Goal: Transaction & Acquisition: Book appointment/travel/reservation

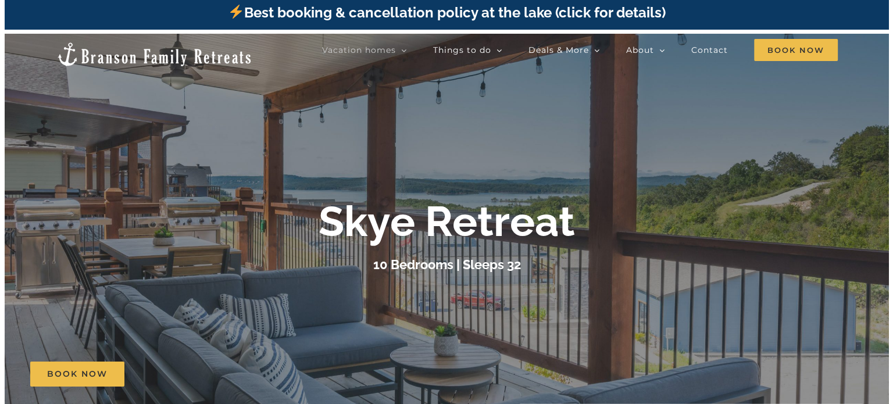
scroll to position [3, 0]
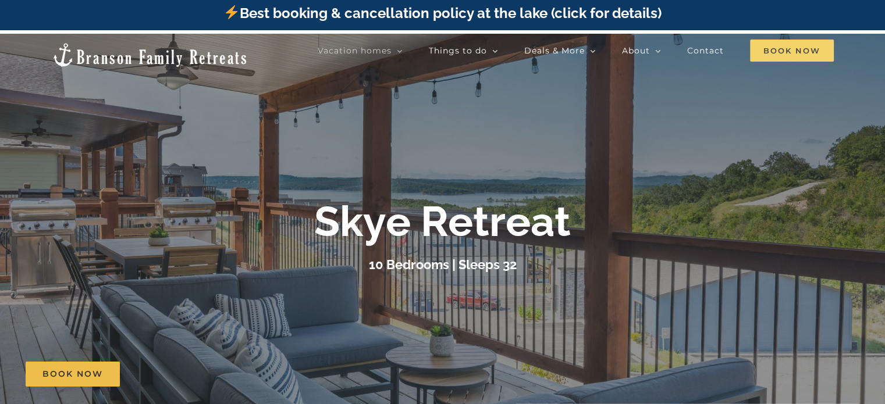
click at [787, 51] on span "Book Now" at bounding box center [792, 51] width 84 height 22
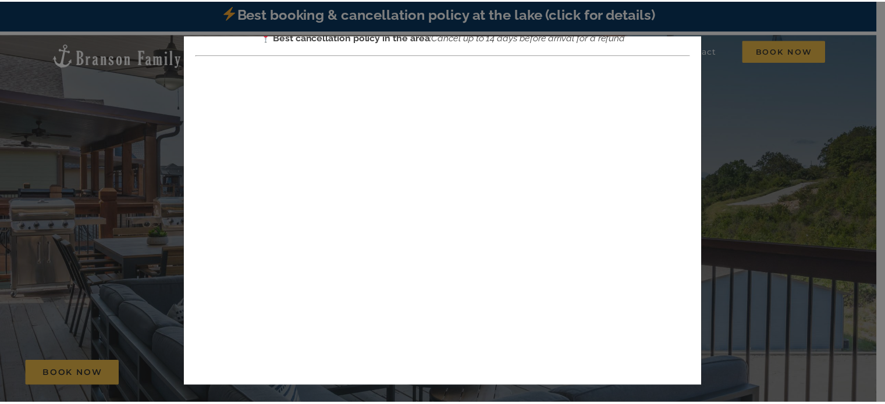
scroll to position [0, 0]
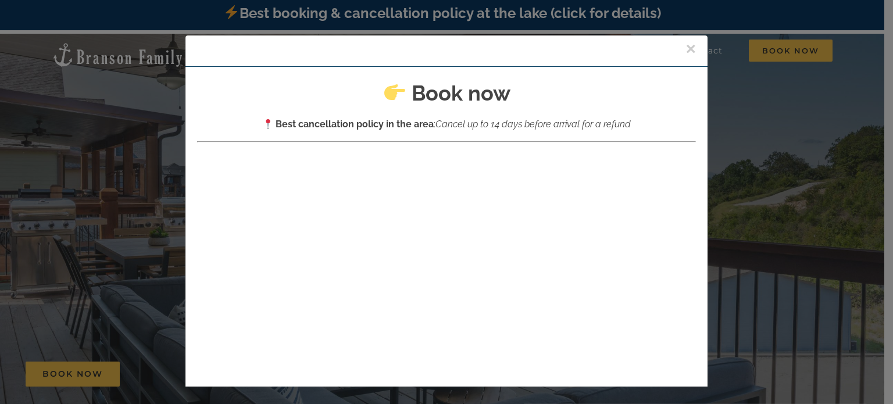
click at [746, 105] on div "× Book now Best cancellation policy in the area : Cancel up to 14 days before a…" at bounding box center [446, 202] width 893 height 404
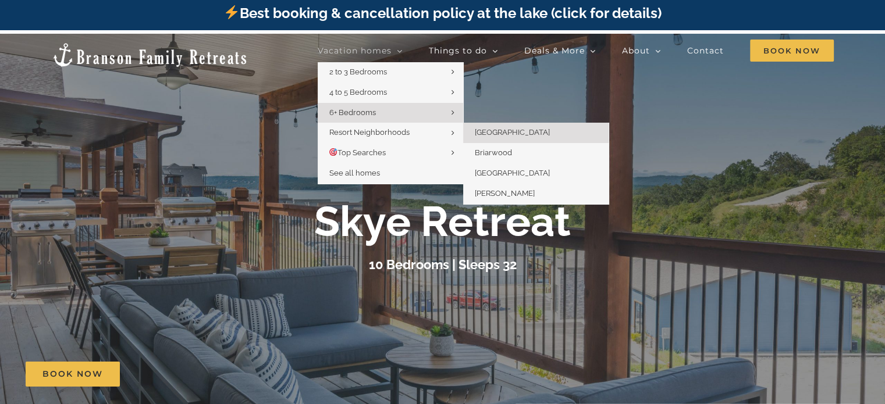
click at [482, 131] on span "[GEOGRAPHIC_DATA]" at bounding box center [512, 132] width 75 height 9
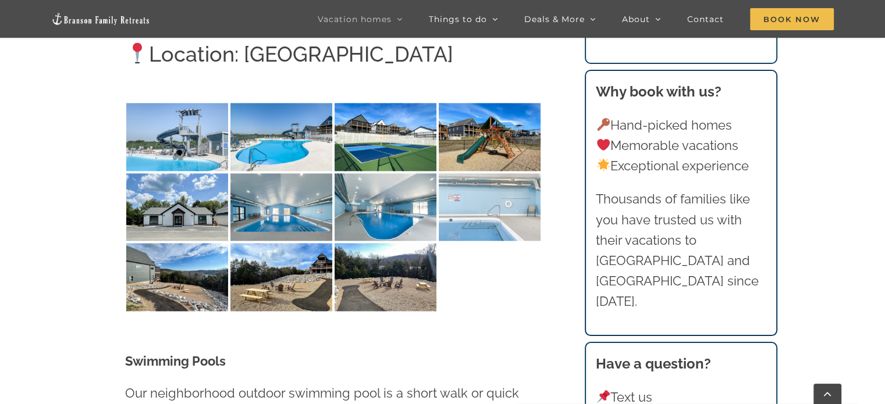
scroll to position [1723, 0]
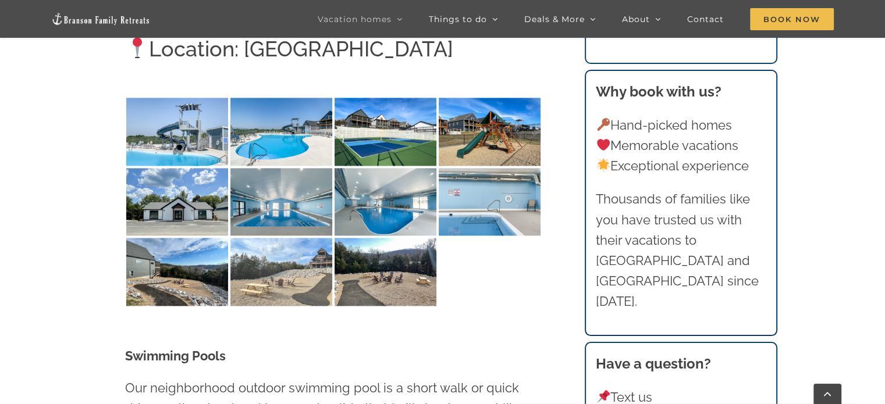
click at [301, 248] on img at bounding box center [281, 272] width 102 height 68
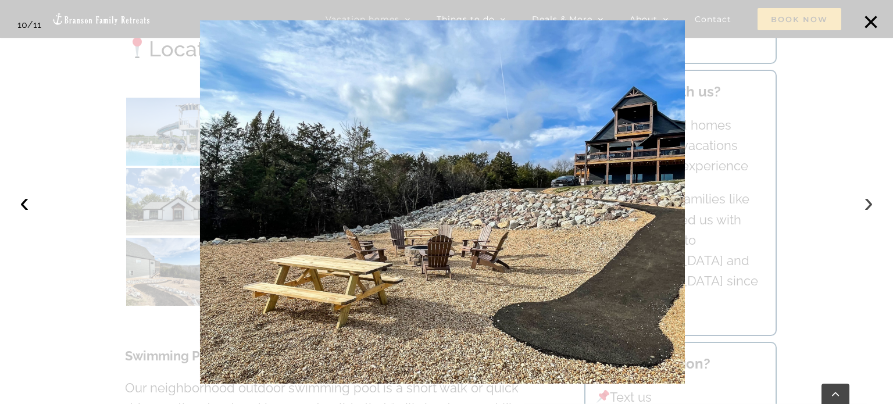
click at [863, 204] on button "›" at bounding box center [869, 203] width 26 height 26
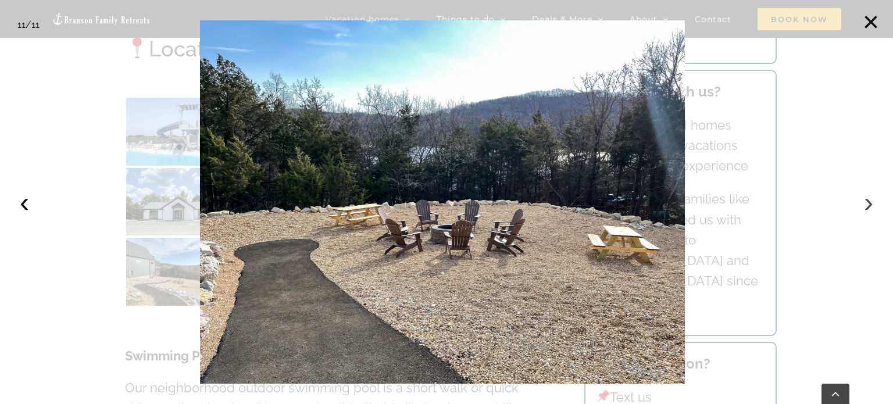
click at [863, 204] on button "›" at bounding box center [869, 203] width 26 height 26
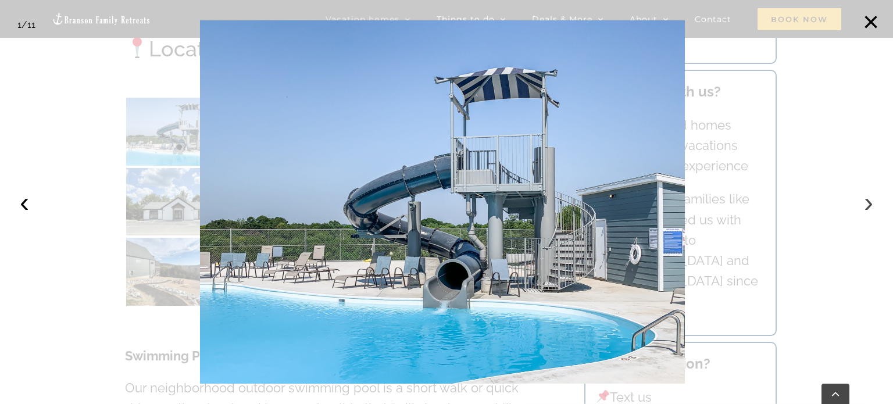
click at [863, 204] on button "›" at bounding box center [869, 203] width 26 height 26
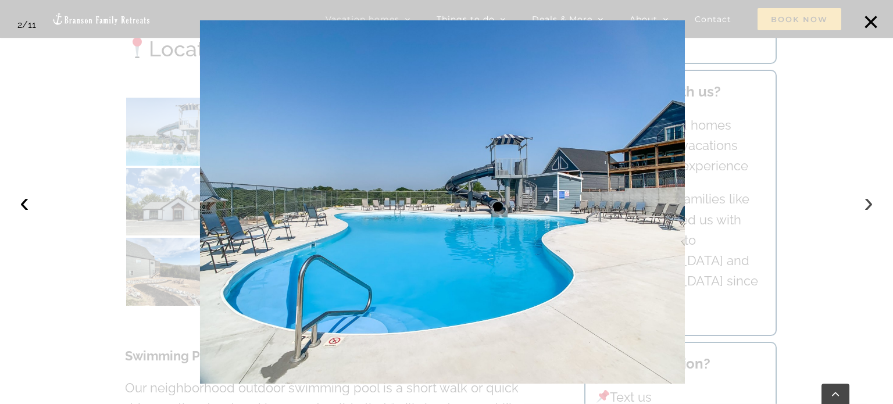
click at [863, 204] on button "›" at bounding box center [869, 203] width 26 height 26
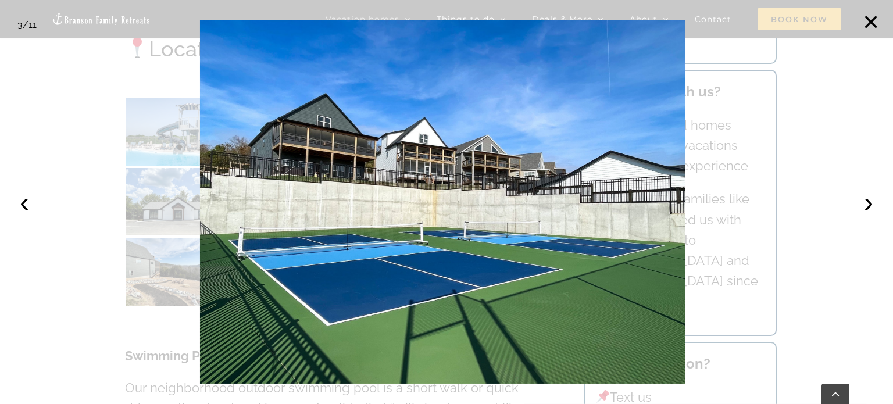
click at [54, 74] on div at bounding box center [446, 202] width 893 height 404
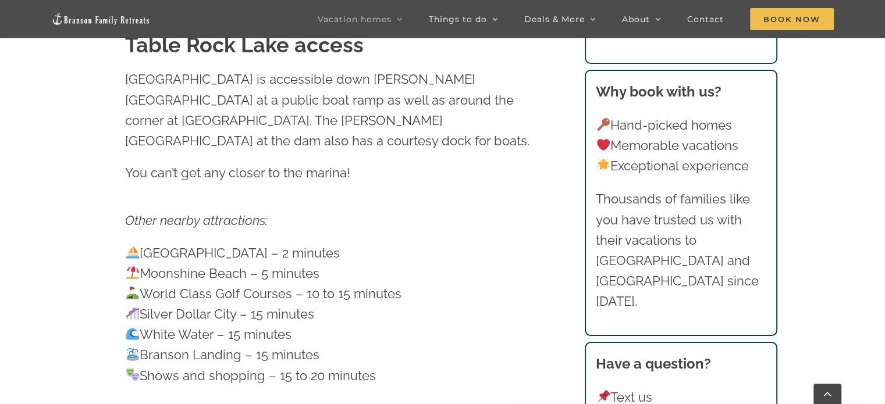
scroll to position [2763, 0]
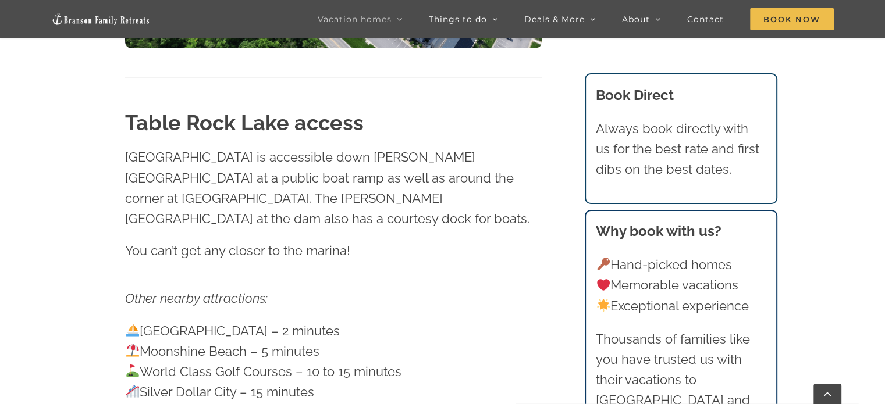
click at [321, 288] on p "Other nearby attractions:" at bounding box center [333, 298] width 416 height 20
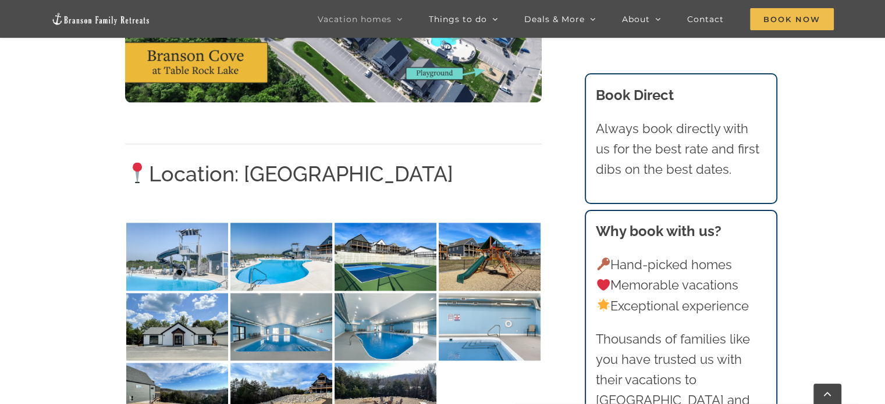
scroll to position [1593, 0]
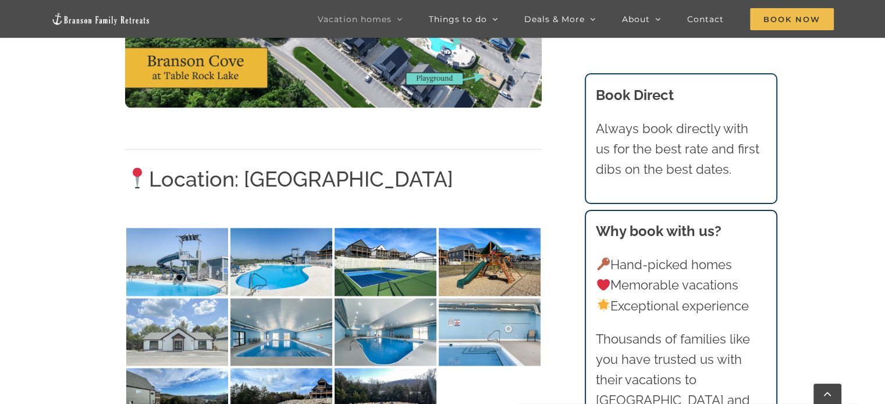
click at [142, 332] on img at bounding box center [177, 332] width 102 height 68
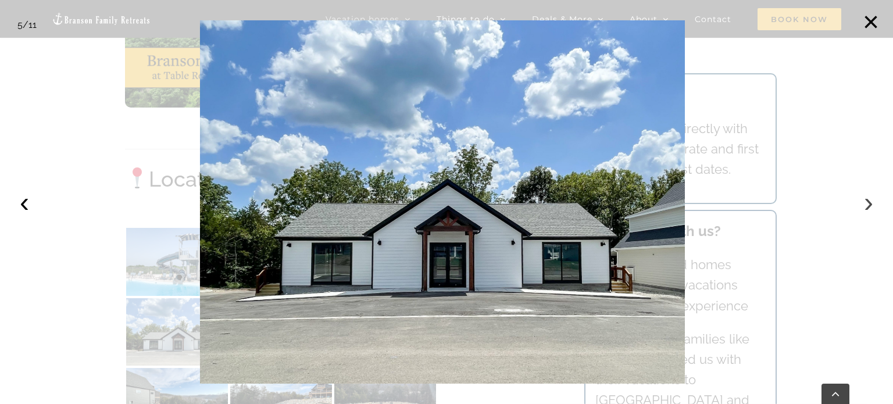
click at [867, 206] on button "›" at bounding box center [869, 203] width 26 height 26
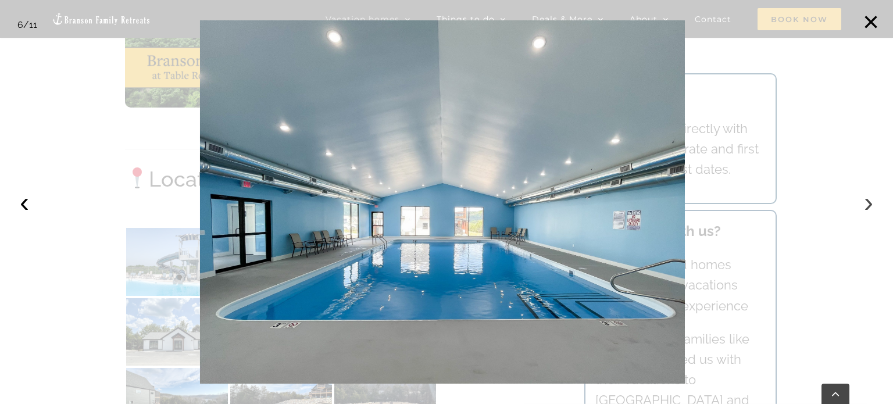
click at [867, 206] on button "›" at bounding box center [869, 203] width 26 height 26
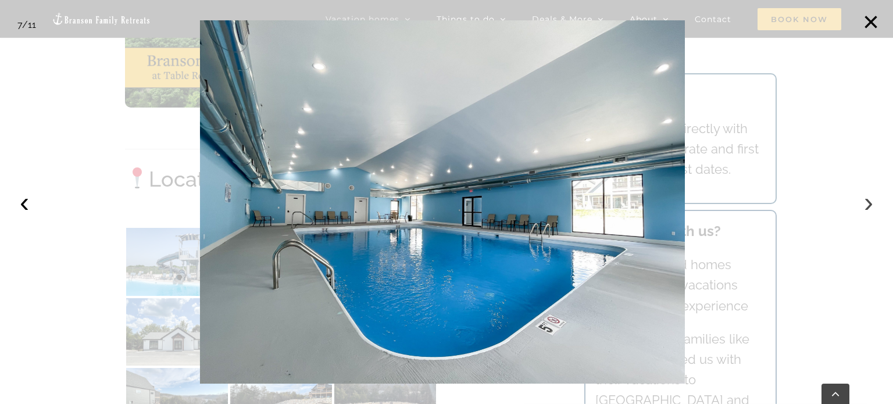
click at [867, 206] on button "›" at bounding box center [869, 203] width 26 height 26
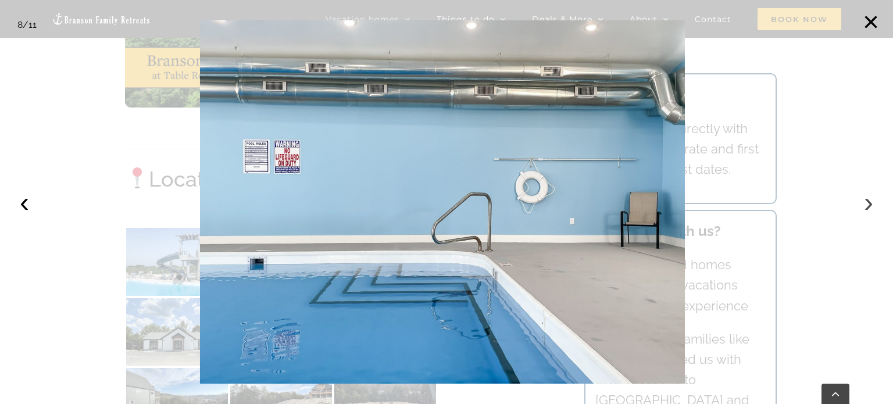
click at [867, 206] on button "›" at bounding box center [869, 203] width 26 height 26
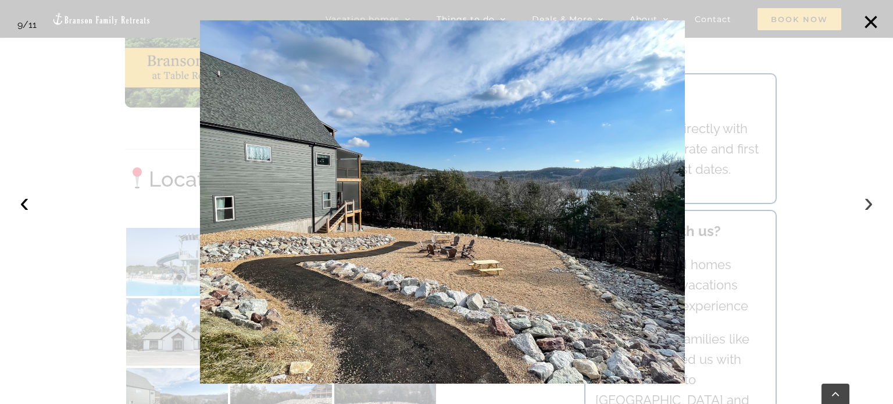
click at [867, 206] on button "›" at bounding box center [869, 203] width 26 height 26
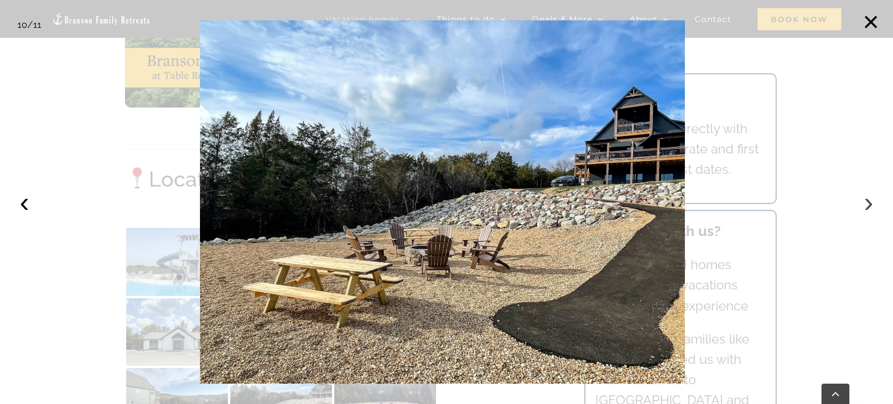
click at [867, 206] on button "›" at bounding box center [869, 203] width 26 height 26
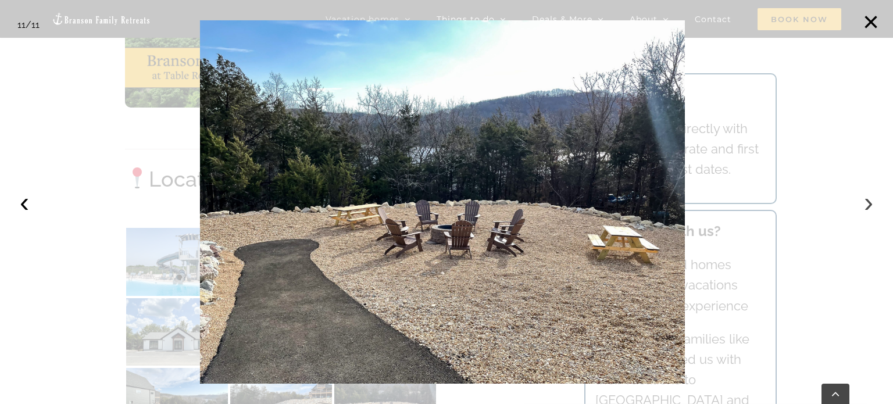
click at [867, 206] on button "›" at bounding box center [869, 203] width 26 height 26
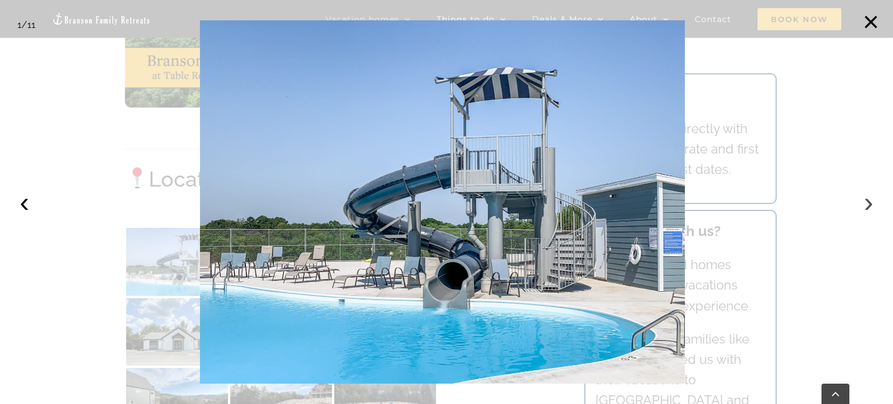
click at [867, 206] on button "›" at bounding box center [869, 203] width 26 height 26
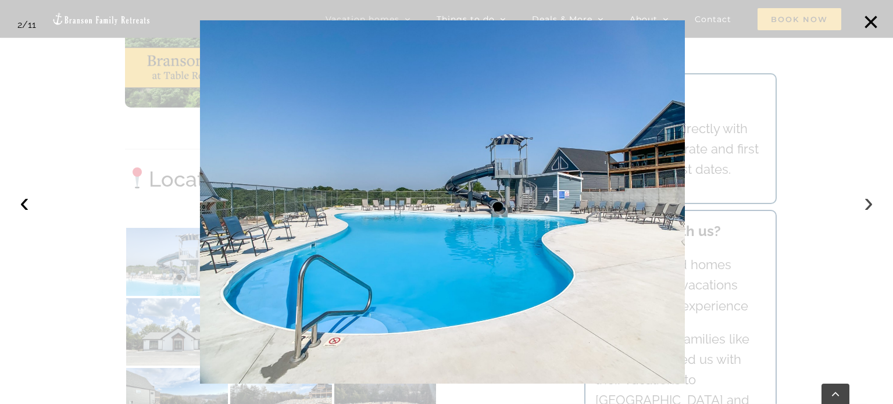
click at [867, 206] on button "›" at bounding box center [869, 203] width 26 height 26
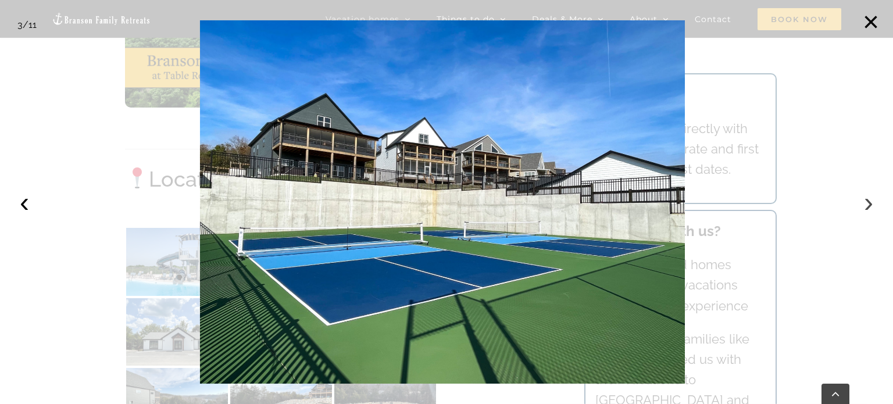
click at [867, 206] on button "›" at bounding box center [869, 203] width 26 height 26
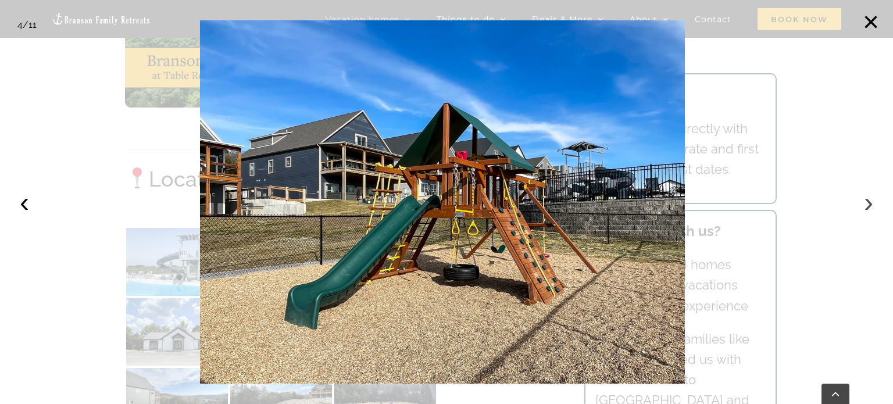
click at [867, 206] on button "›" at bounding box center [869, 203] width 26 height 26
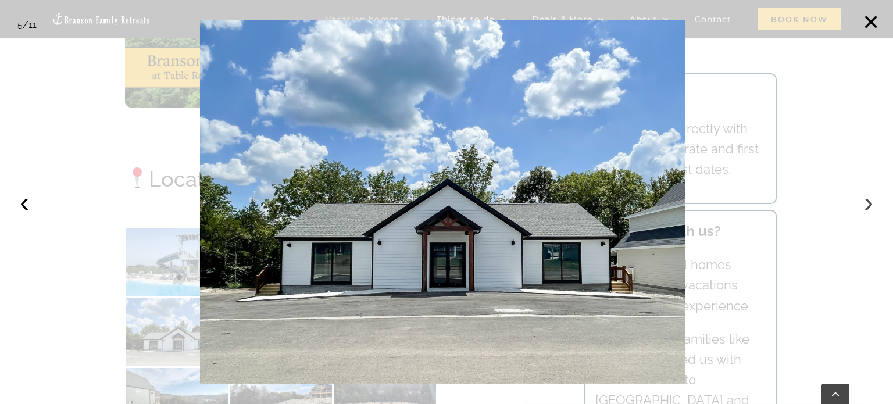
click at [867, 206] on button "›" at bounding box center [869, 203] width 26 height 26
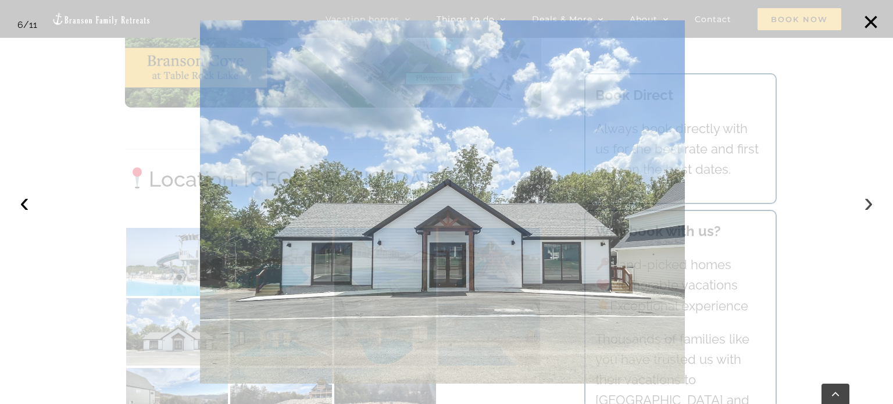
click at [867, 206] on button "›" at bounding box center [869, 203] width 26 height 26
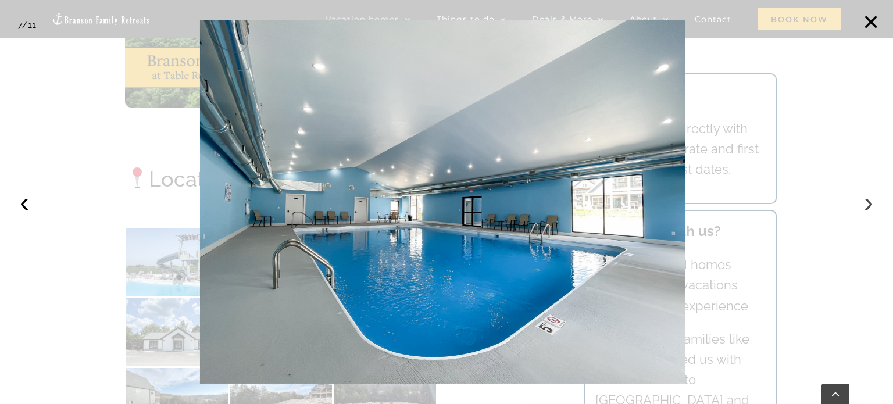
click at [867, 206] on button "›" at bounding box center [869, 203] width 26 height 26
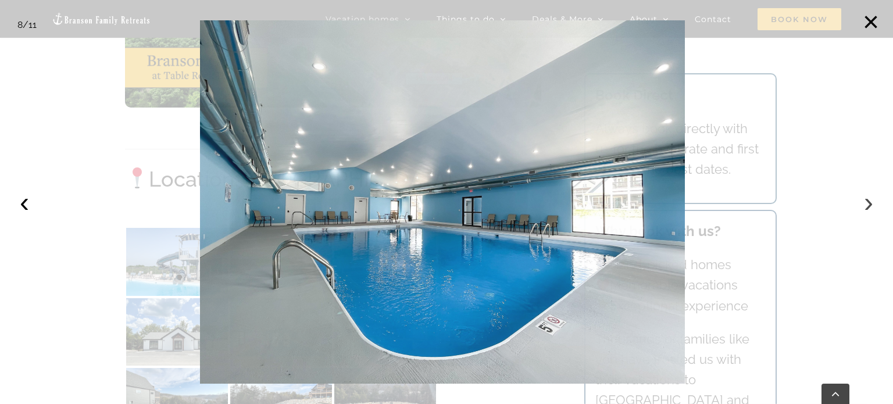
click at [867, 206] on button "›" at bounding box center [869, 203] width 26 height 26
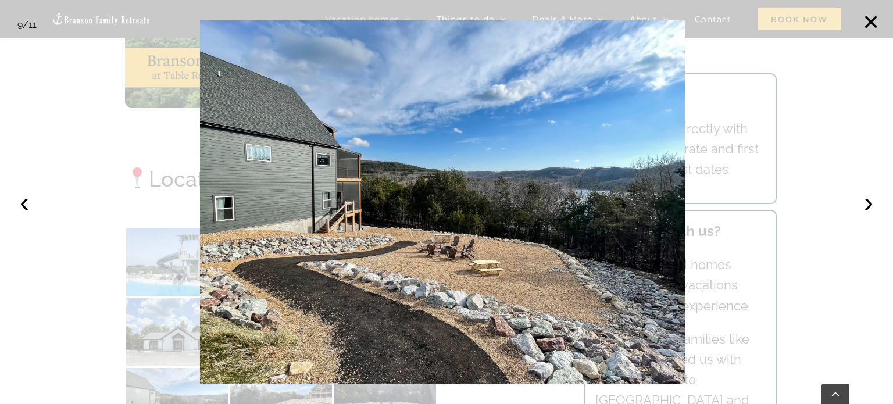
click at [38, 79] on div at bounding box center [446, 202] width 893 height 404
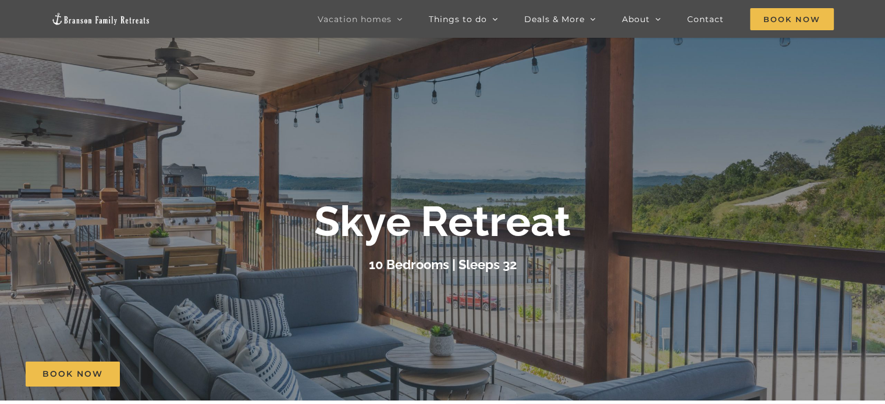
scroll to position [3, 0]
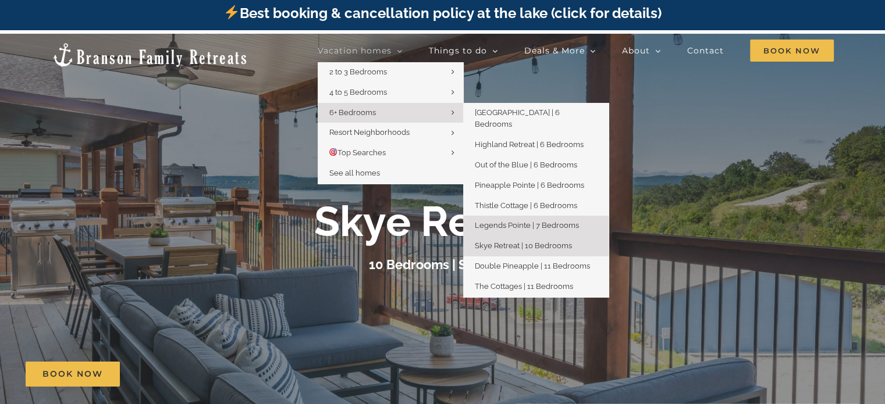
click at [516, 221] on span "Legends Pointe | 7 Bedrooms" at bounding box center [527, 225] width 104 height 9
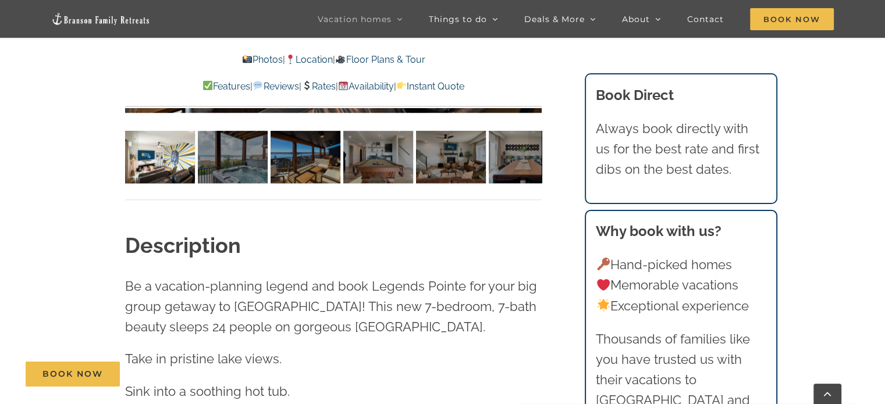
scroll to position [700, 0]
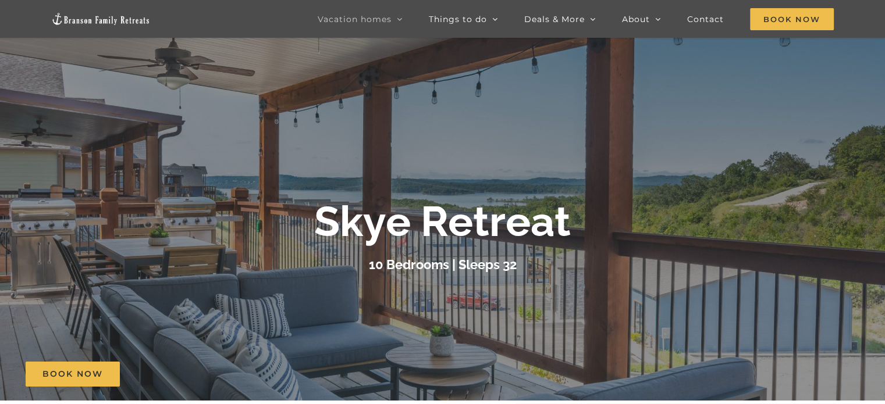
scroll to position [3, 0]
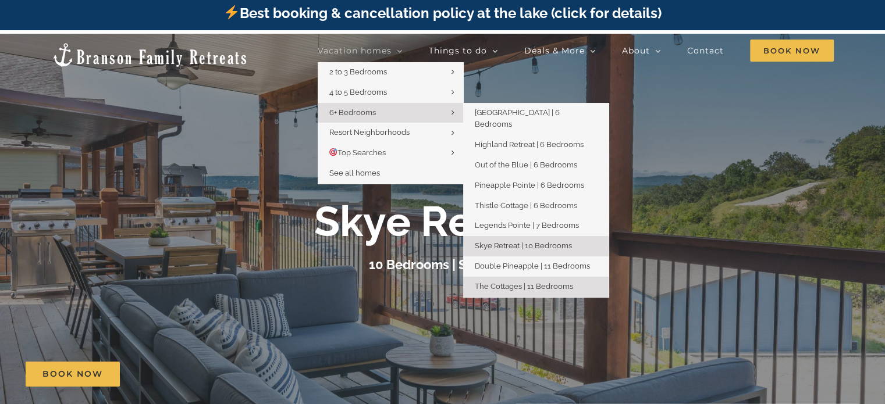
click at [516, 282] on span "The Cottages | 11 Bedrooms" at bounding box center [524, 286] width 98 height 9
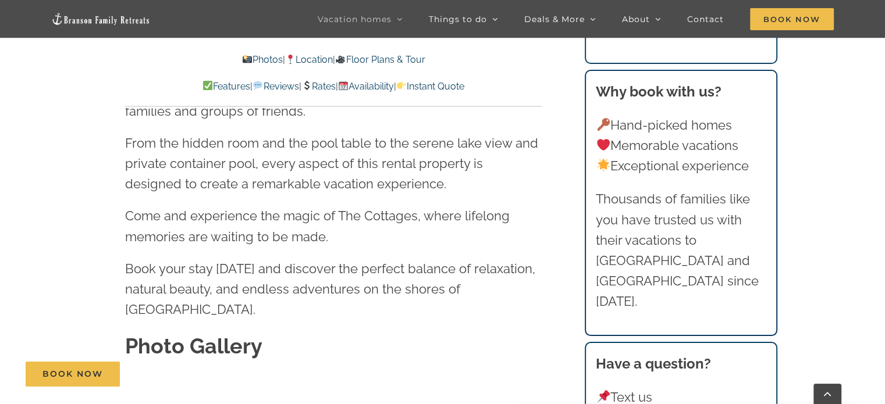
scroll to position [3306, 0]
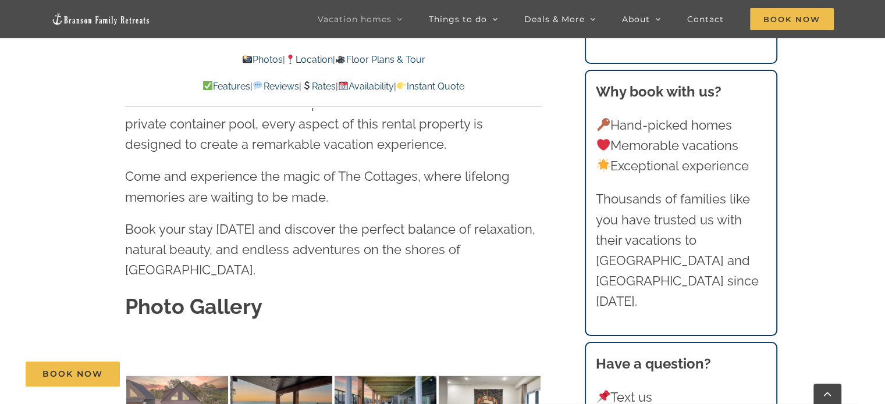
click at [161, 376] on img at bounding box center [177, 410] width 102 height 68
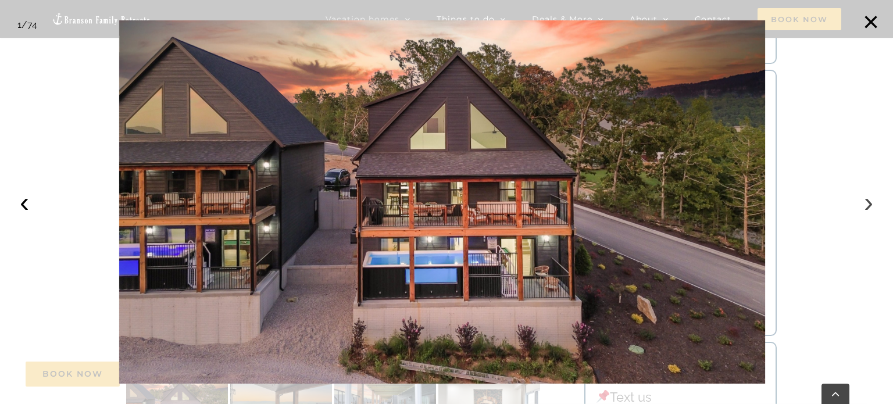
click at [863, 194] on button "›" at bounding box center [869, 203] width 26 height 26
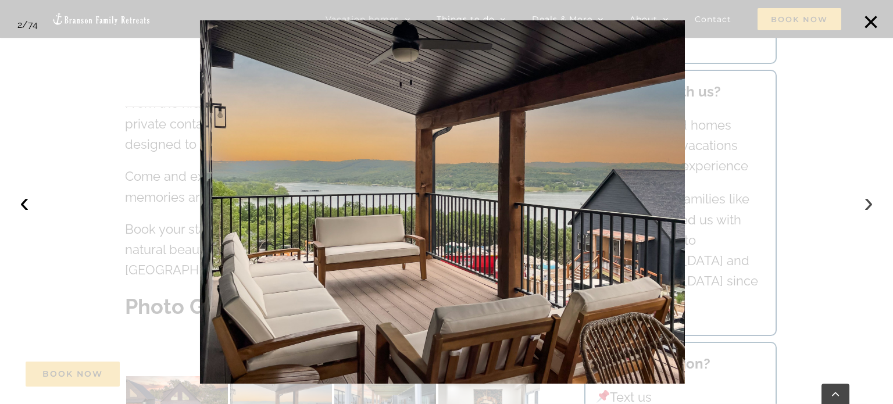
click at [863, 194] on button "›" at bounding box center [869, 203] width 26 height 26
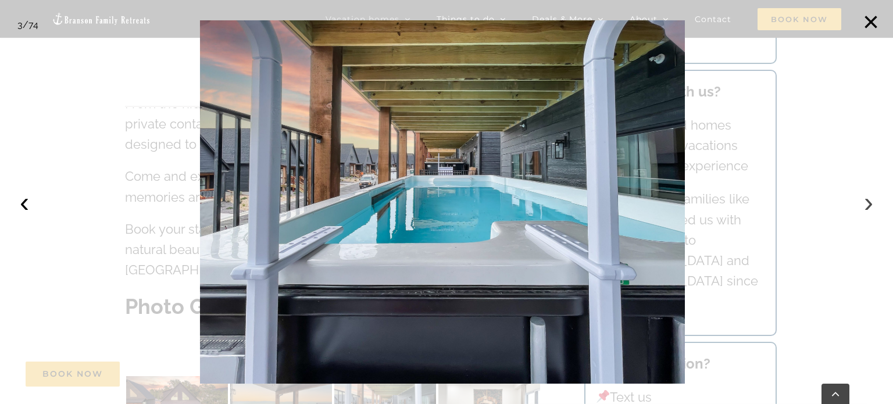
click at [863, 194] on button "›" at bounding box center [869, 203] width 26 height 26
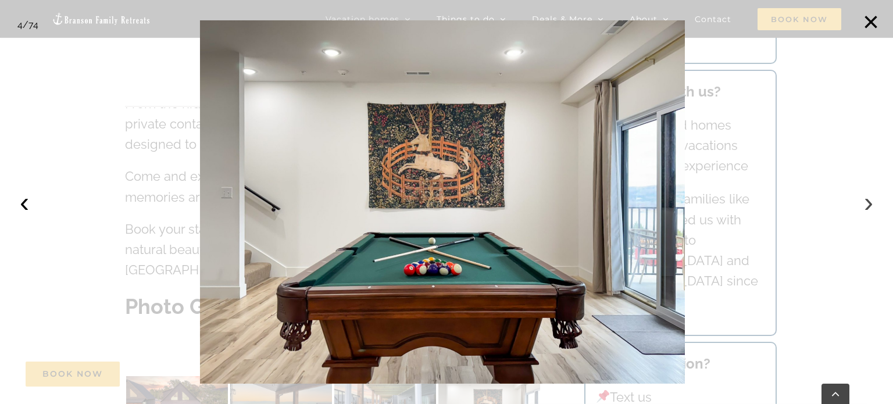
click at [863, 194] on button "›" at bounding box center [869, 203] width 26 height 26
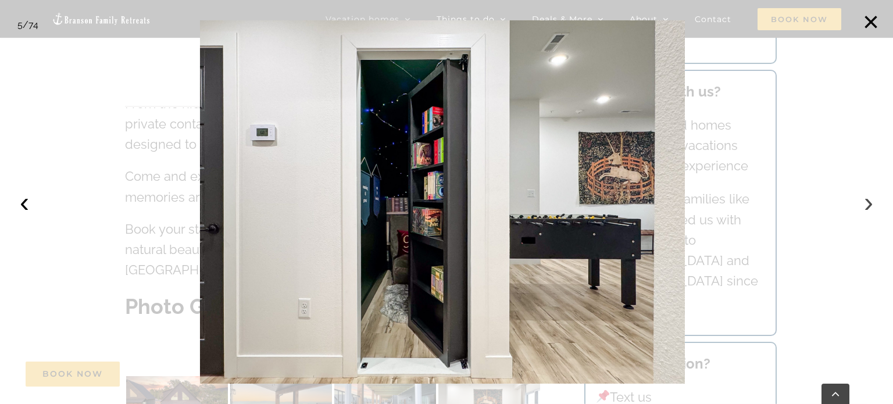
click at [863, 194] on button "›" at bounding box center [869, 203] width 26 height 26
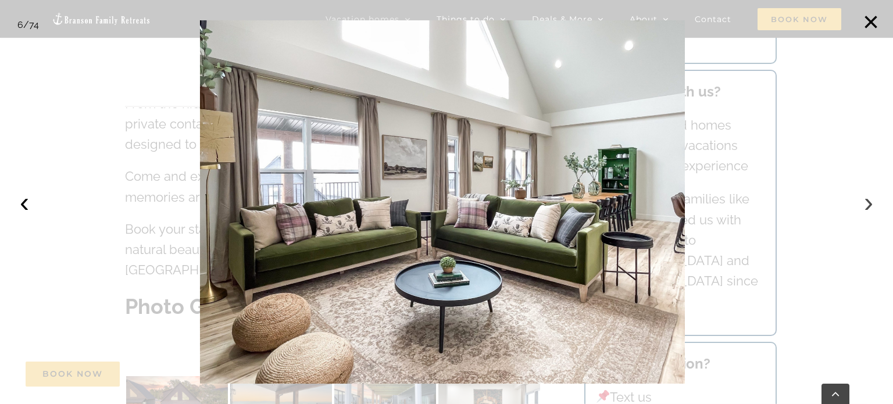
click at [863, 194] on button "›" at bounding box center [869, 203] width 26 height 26
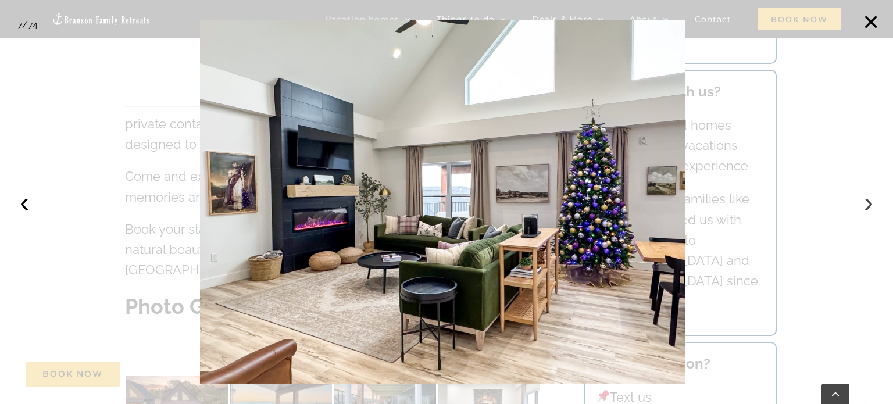
click at [863, 194] on button "›" at bounding box center [869, 203] width 26 height 26
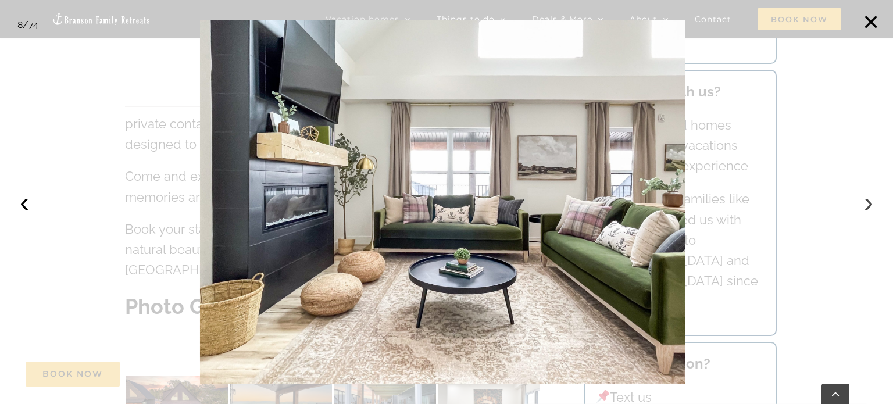
click at [863, 194] on button "›" at bounding box center [869, 203] width 26 height 26
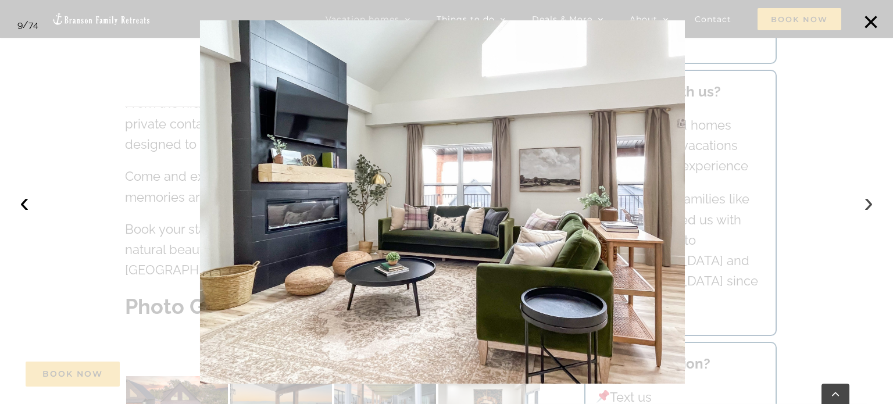
click at [863, 194] on button "›" at bounding box center [869, 203] width 26 height 26
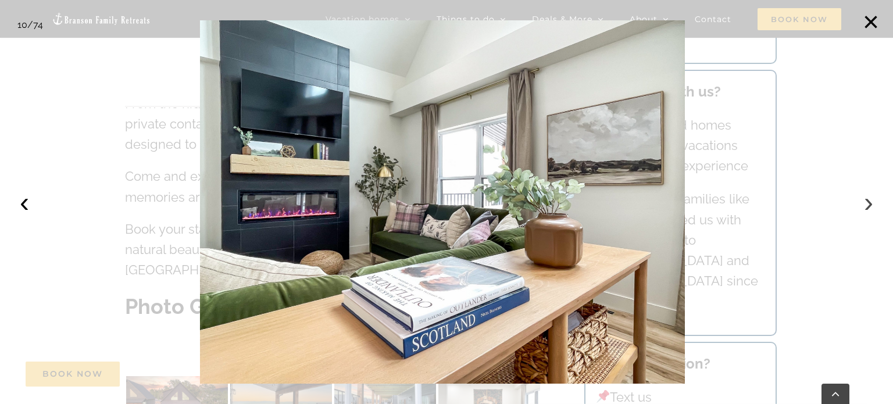
click at [863, 194] on button "›" at bounding box center [869, 203] width 26 height 26
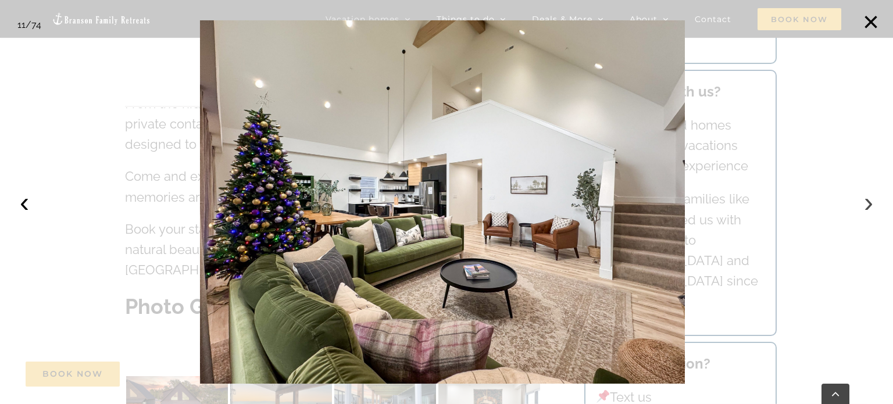
click at [863, 194] on button "›" at bounding box center [869, 203] width 26 height 26
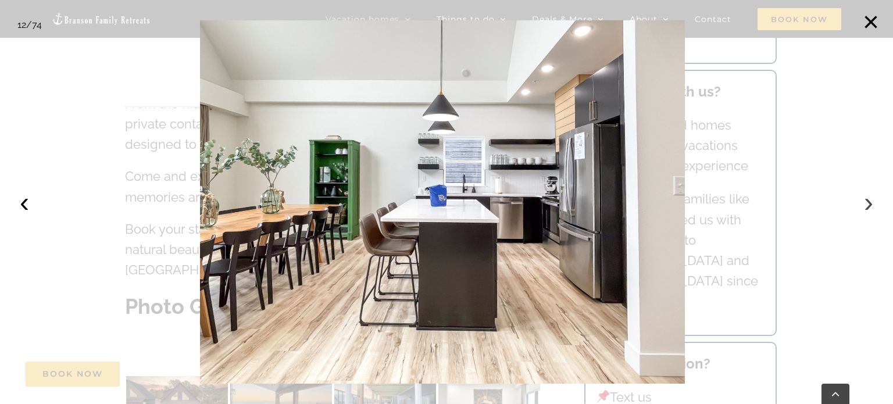
click at [863, 194] on button "›" at bounding box center [869, 203] width 26 height 26
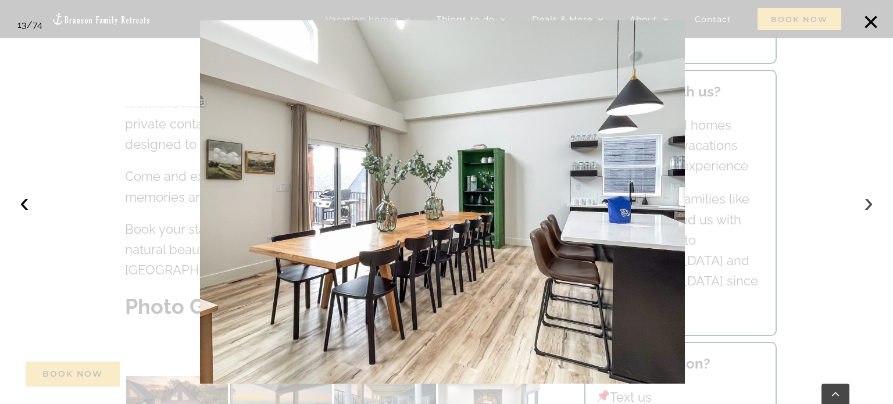
click at [863, 194] on button "›" at bounding box center [869, 203] width 26 height 26
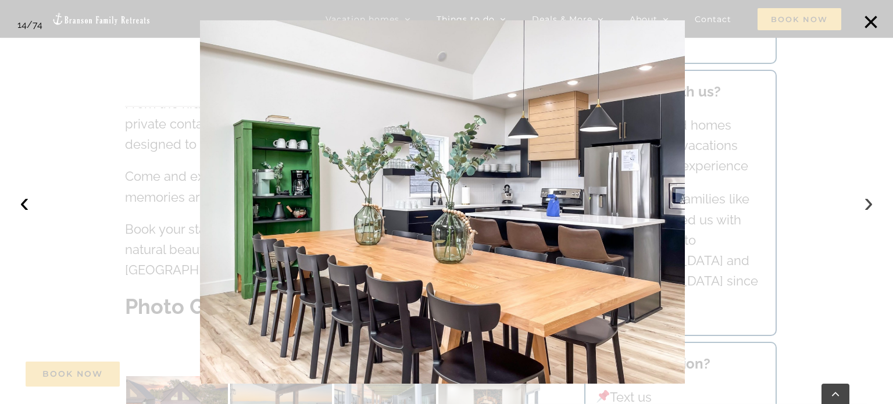
click at [863, 194] on button "›" at bounding box center [869, 203] width 26 height 26
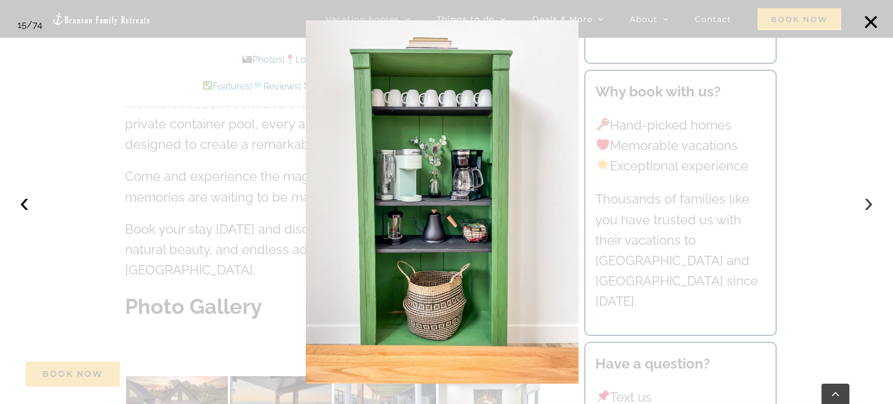
click at [863, 194] on button "›" at bounding box center [869, 203] width 26 height 26
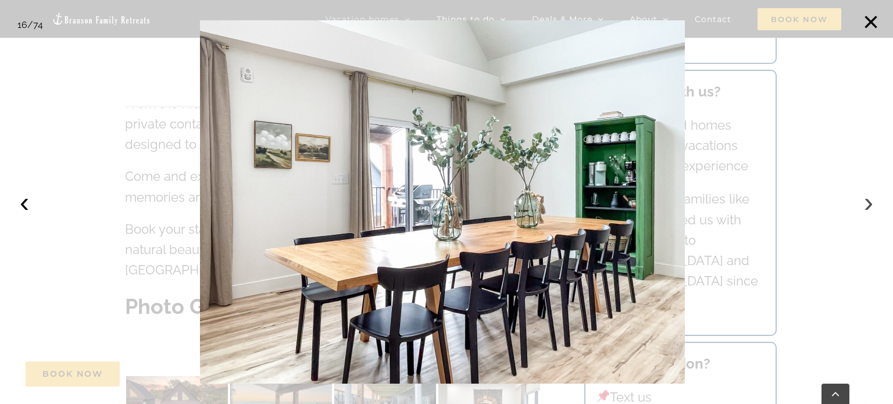
click at [863, 194] on button "›" at bounding box center [869, 203] width 26 height 26
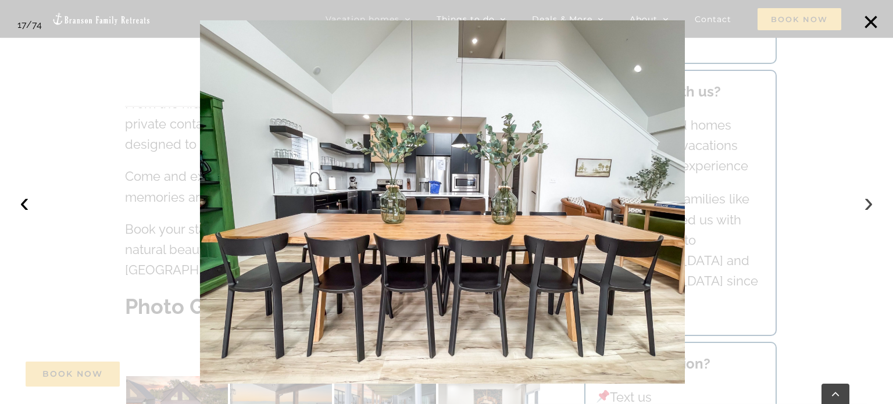
click at [863, 194] on button "›" at bounding box center [869, 203] width 26 height 26
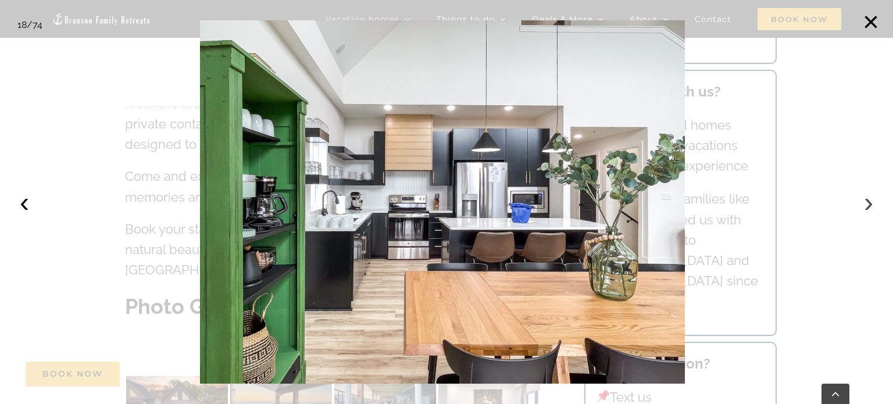
click at [863, 194] on button "›" at bounding box center [869, 203] width 26 height 26
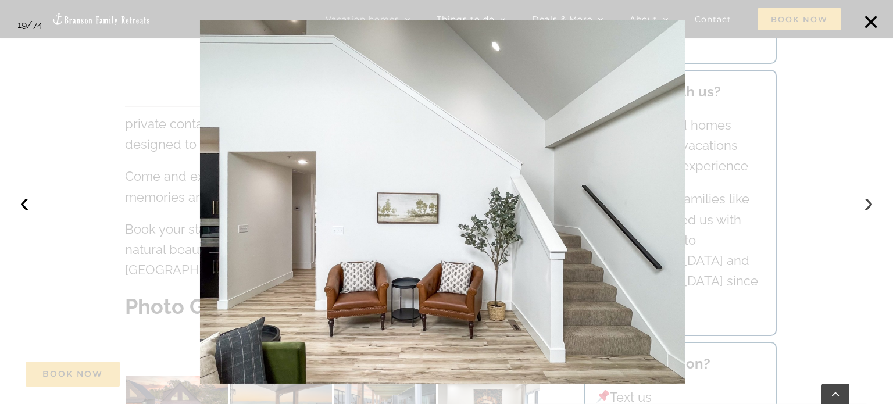
click at [863, 194] on button "›" at bounding box center [869, 203] width 26 height 26
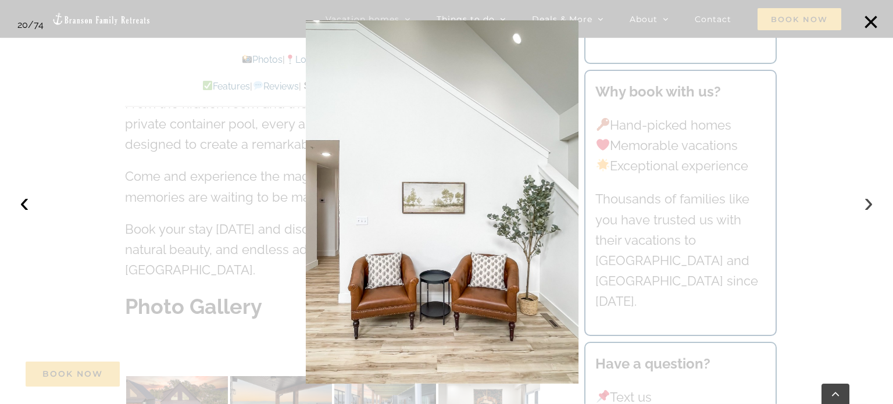
click at [863, 194] on button "›" at bounding box center [869, 203] width 26 height 26
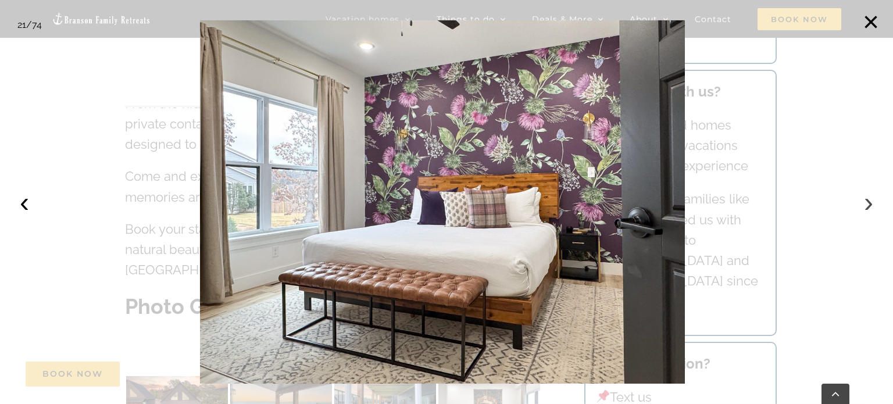
click at [863, 194] on button "›" at bounding box center [869, 203] width 26 height 26
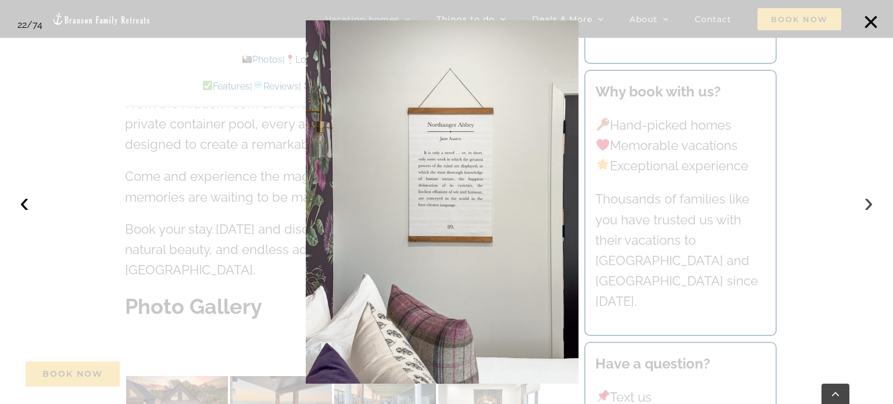
click at [863, 194] on button "›" at bounding box center [869, 203] width 26 height 26
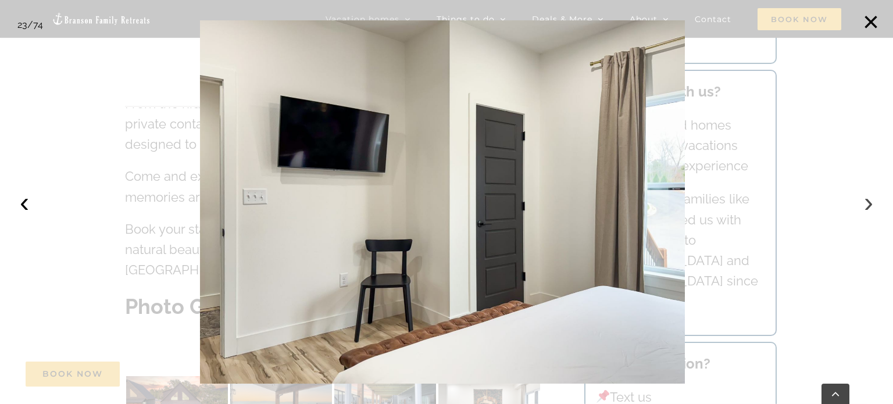
click at [863, 194] on button "›" at bounding box center [869, 203] width 26 height 26
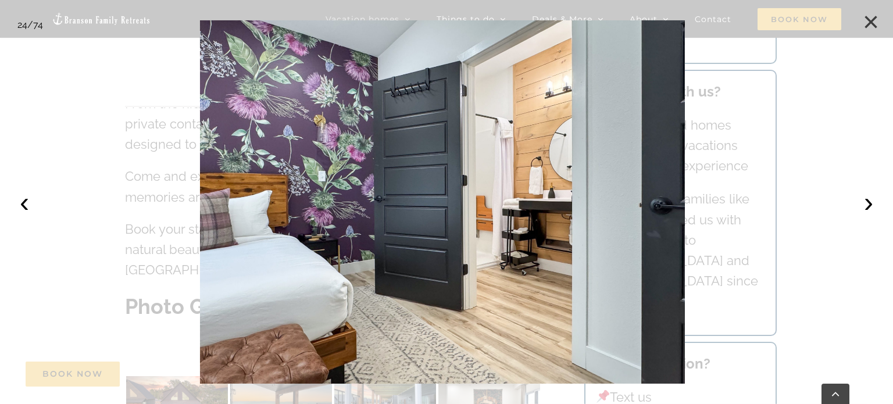
click at [870, 22] on button "×" at bounding box center [871, 22] width 26 height 26
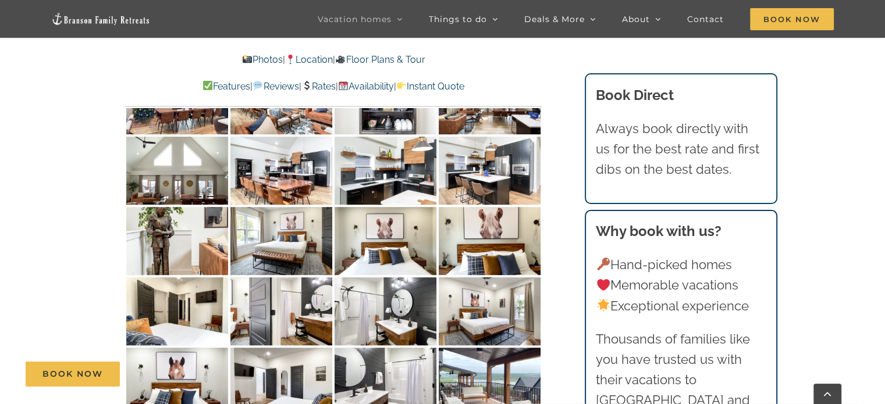
scroll to position [5090, 0]
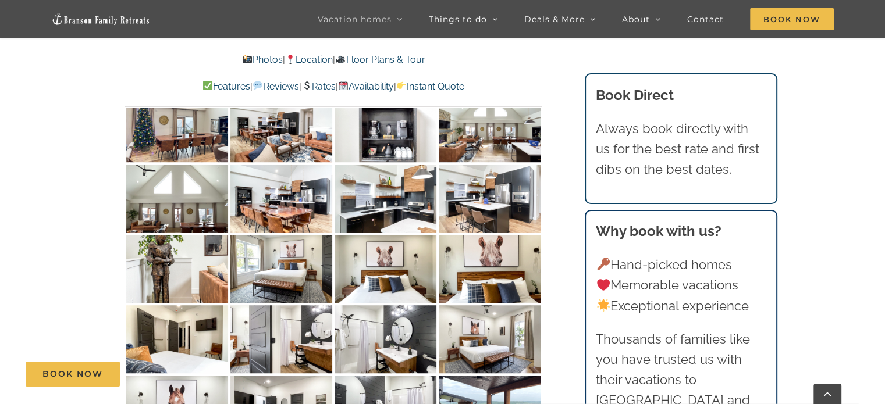
click at [504, 376] on div "Book Now" at bounding box center [451, 374] width 851 height 25
click at [319, 87] on link "Rates" at bounding box center [318, 86] width 34 height 11
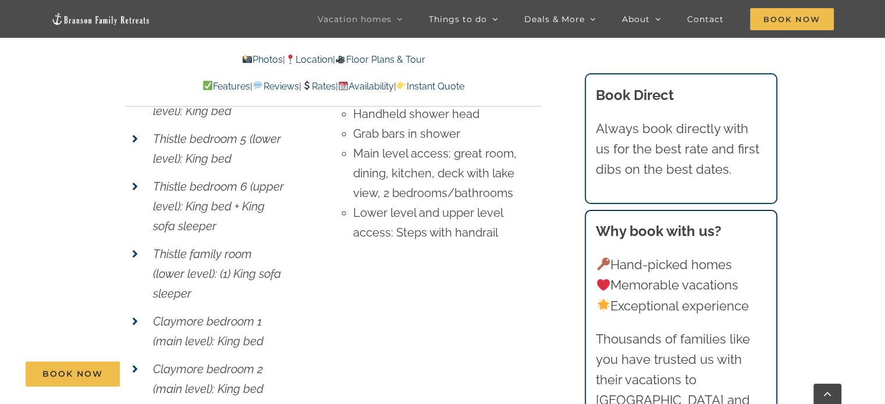
scroll to position [8695, 0]
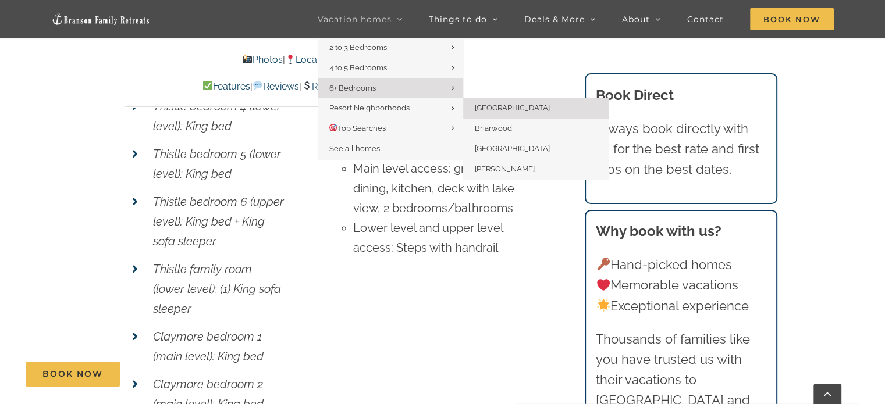
click at [484, 109] on span "[GEOGRAPHIC_DATA]" at bounding box center [512, 108] width 75 height 9
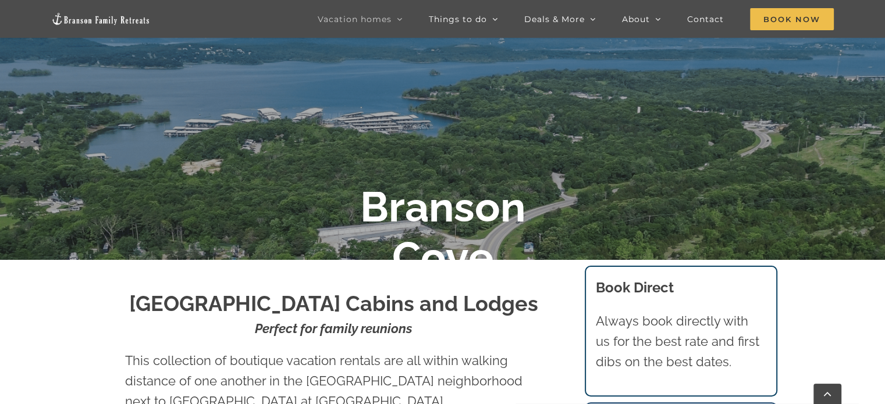
scroll to position [173, 0]
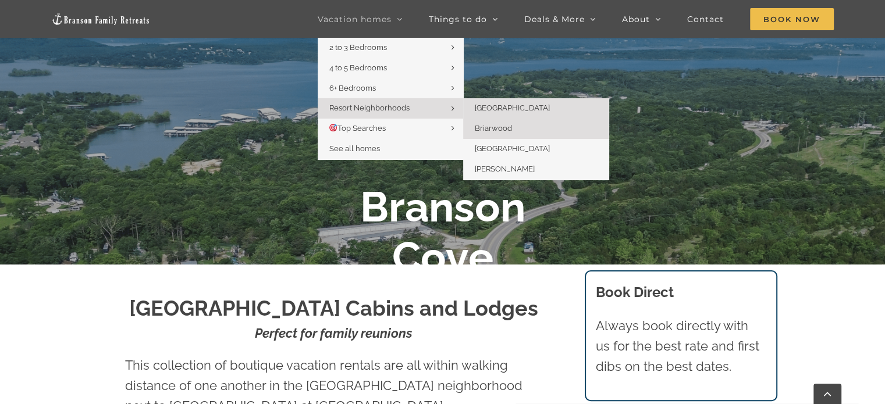
click at [498, 127] on span "Briarwood" at bounding box center [493, 128] width 37 height 9
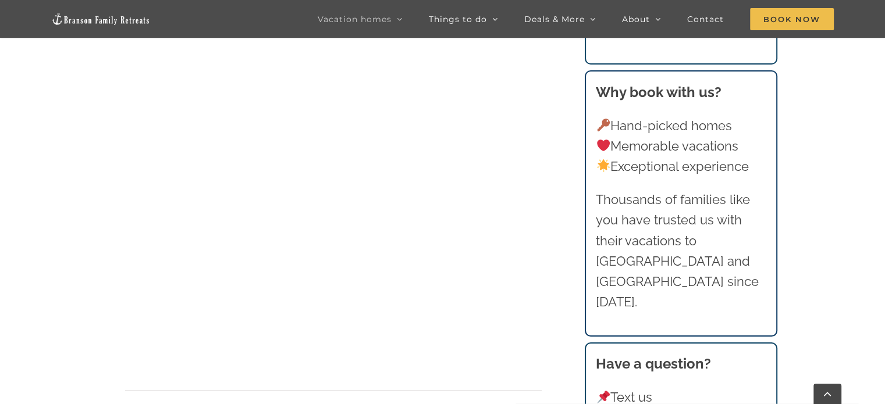
scroll to position [791, 0]
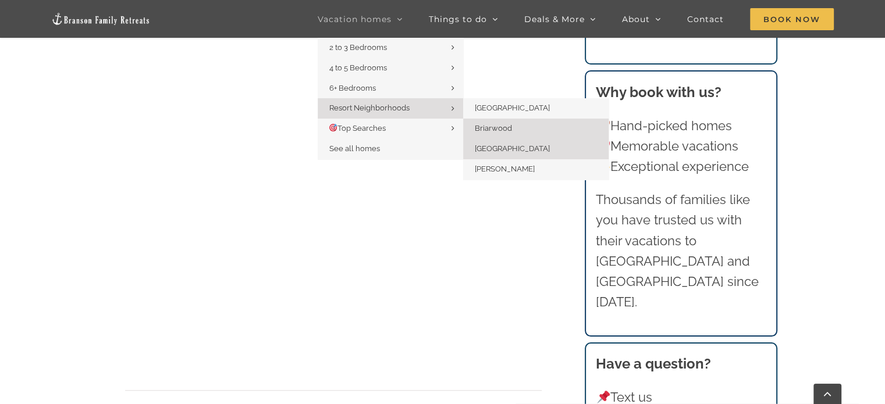
click at [498, 148] on span "[GEOGRAPHIC_DATA]" at bounding box center [512, 148] width 75 height 9
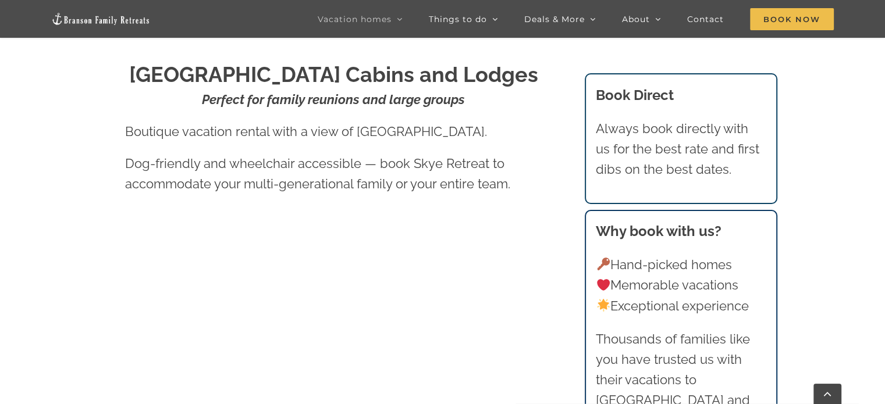
scroll to position [398, 0]
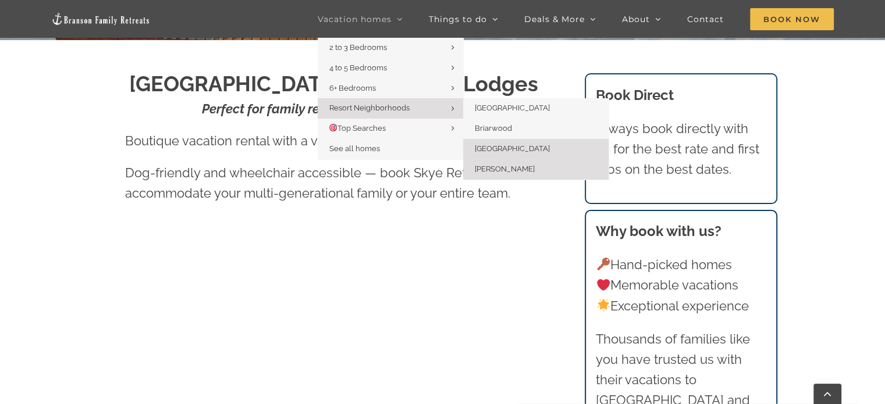
click at [516, 163] on link "[PERSON_NAME]" at bounding box center [535, 169] width 145 height 20
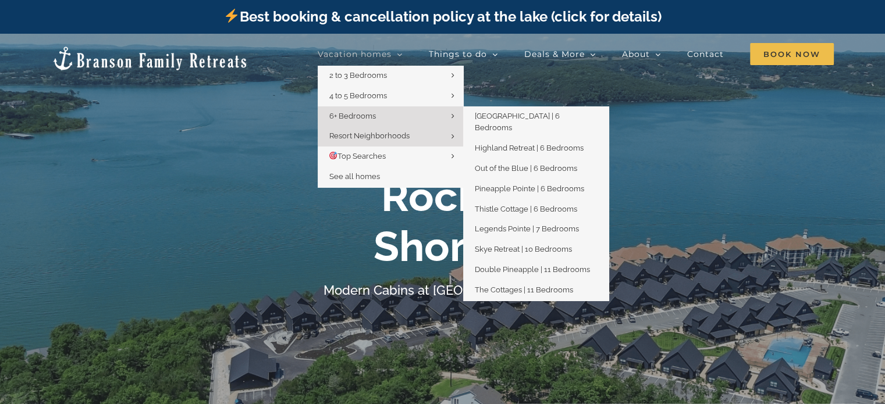
click at [364, 112] on span "6+ Bedrooms" at bounding box center [352, 116] width 47 height 9
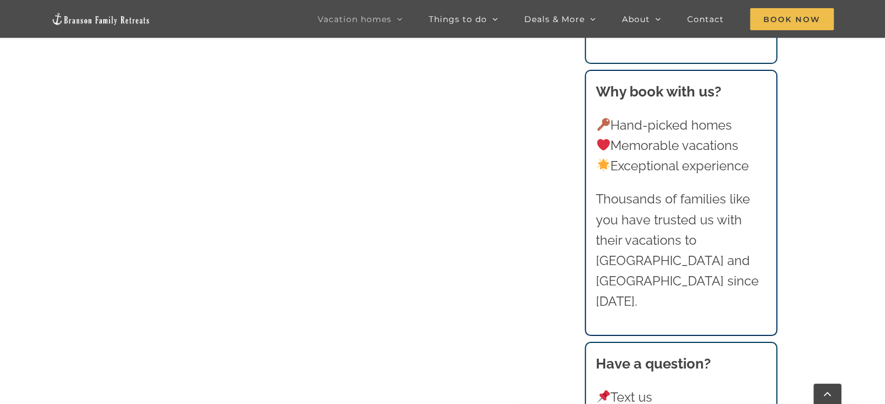
scroll to position [1352, 0]
